Goal: Find specific page/section: Find specific page/section

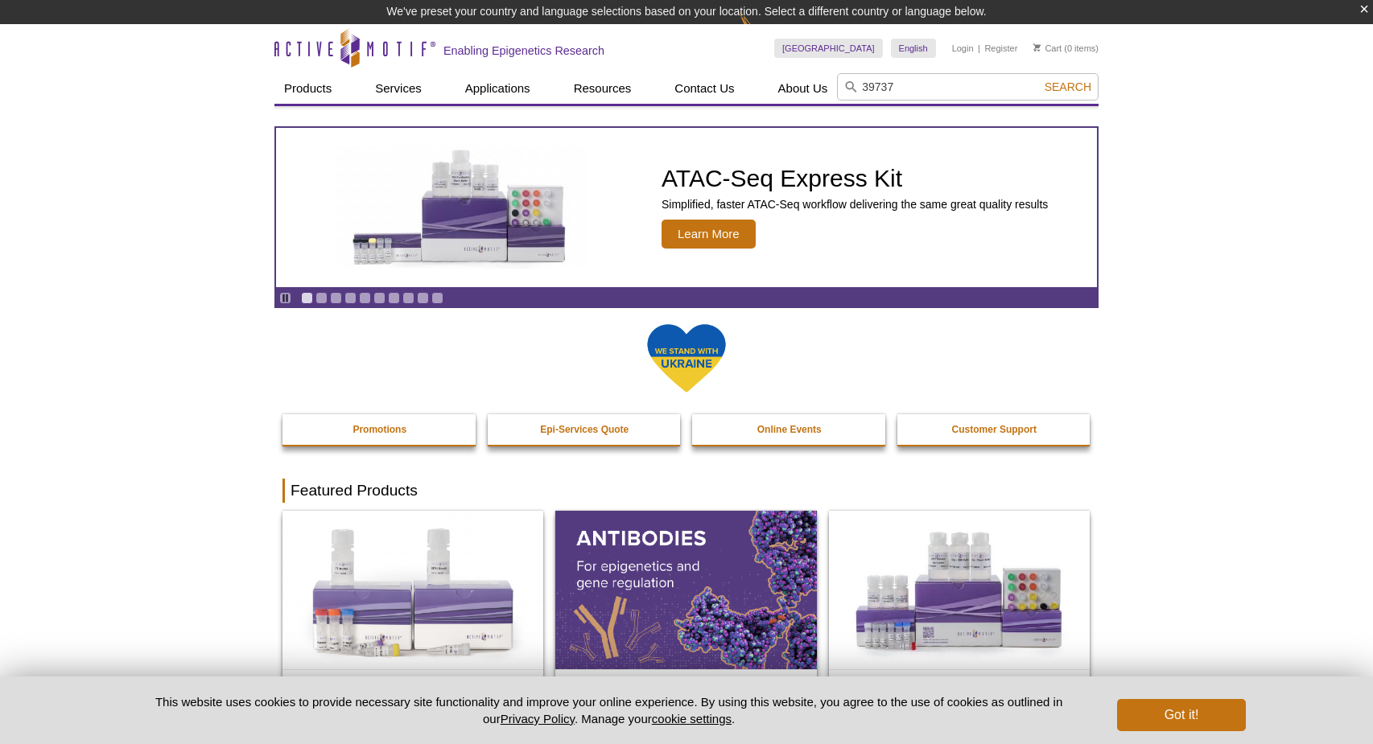
type input "39737"
click at [1040, 80] on button "Search" at bounding box center [1068, 87] width 56 height 14
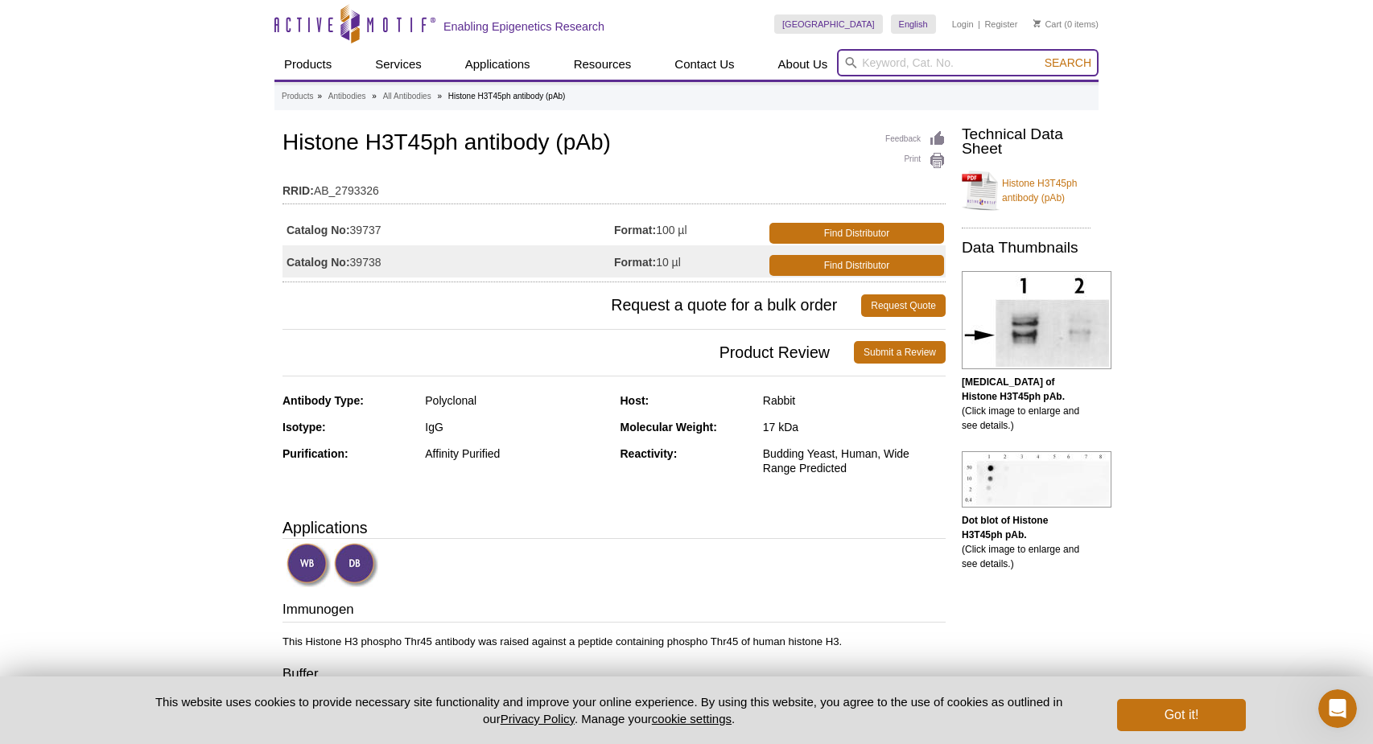
click at [881, 64] on input "search" at bounding box center [968, 62] width 262 height 27
paste input "39253"
type input "39253"
click at [1056, 56] on span "Search" at bounding box center [1067, 62] width 47 height 13
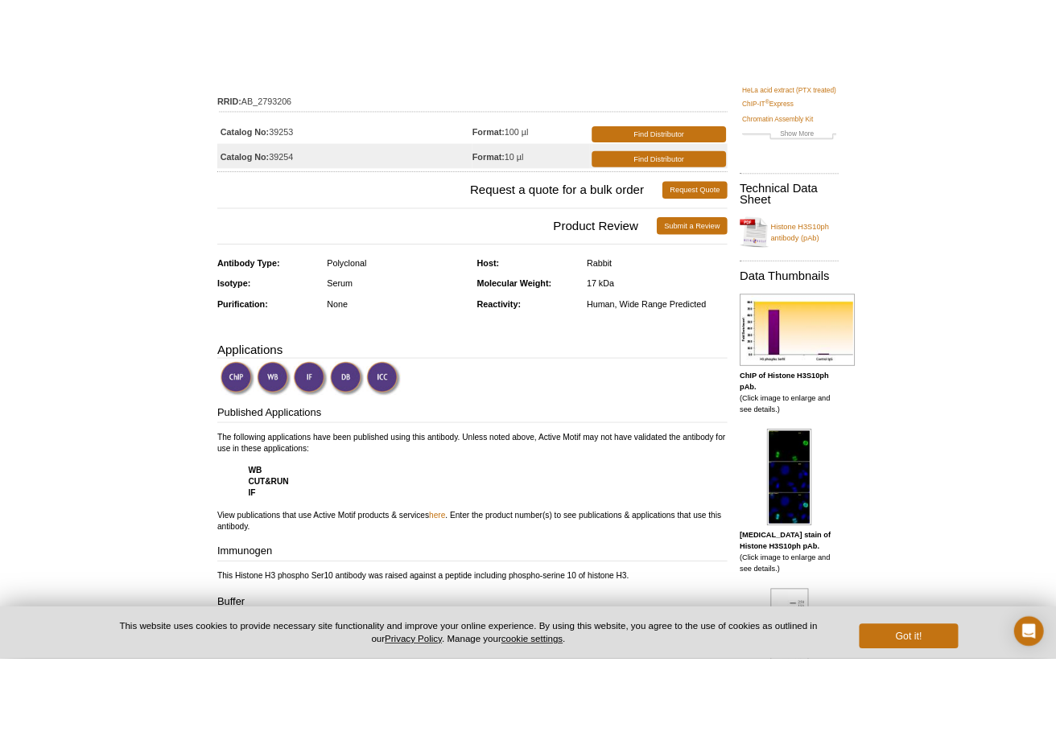
scroll to position [161, 0]
